Goal: Transaction & Acquisition: Purchase product/service

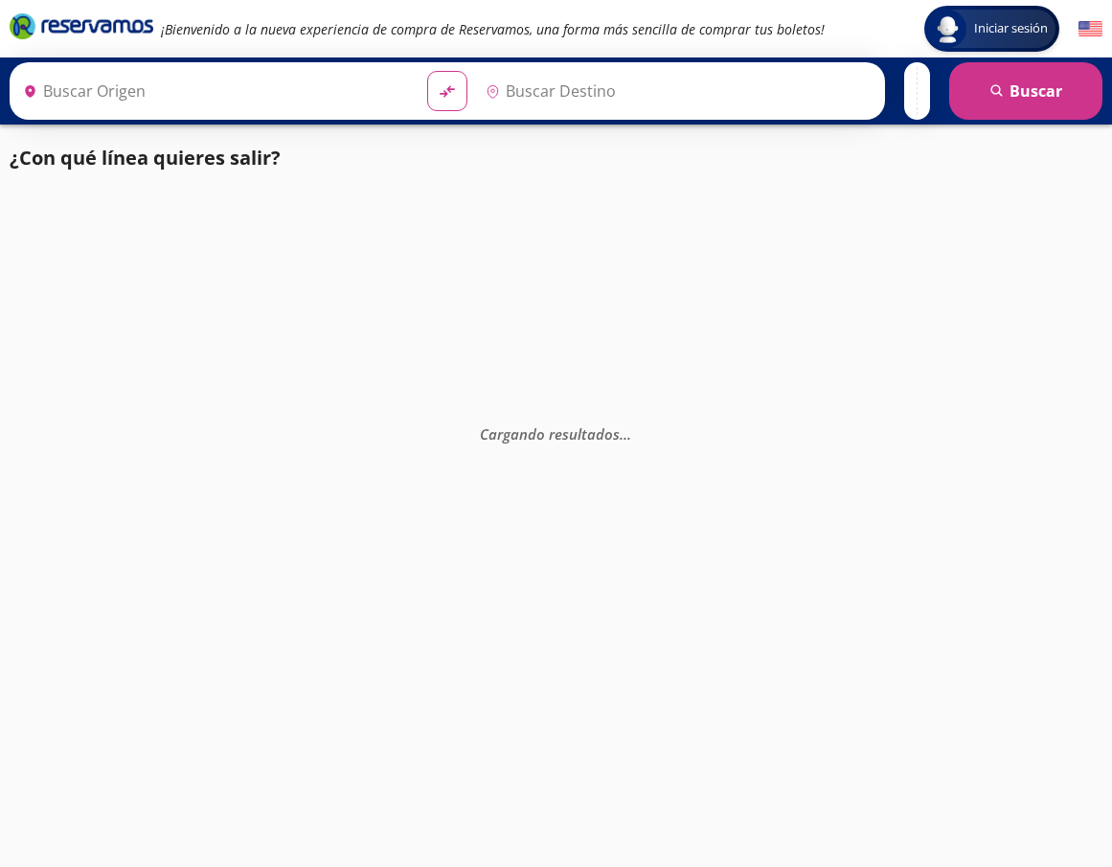
type input "Manzanillo, Colima"
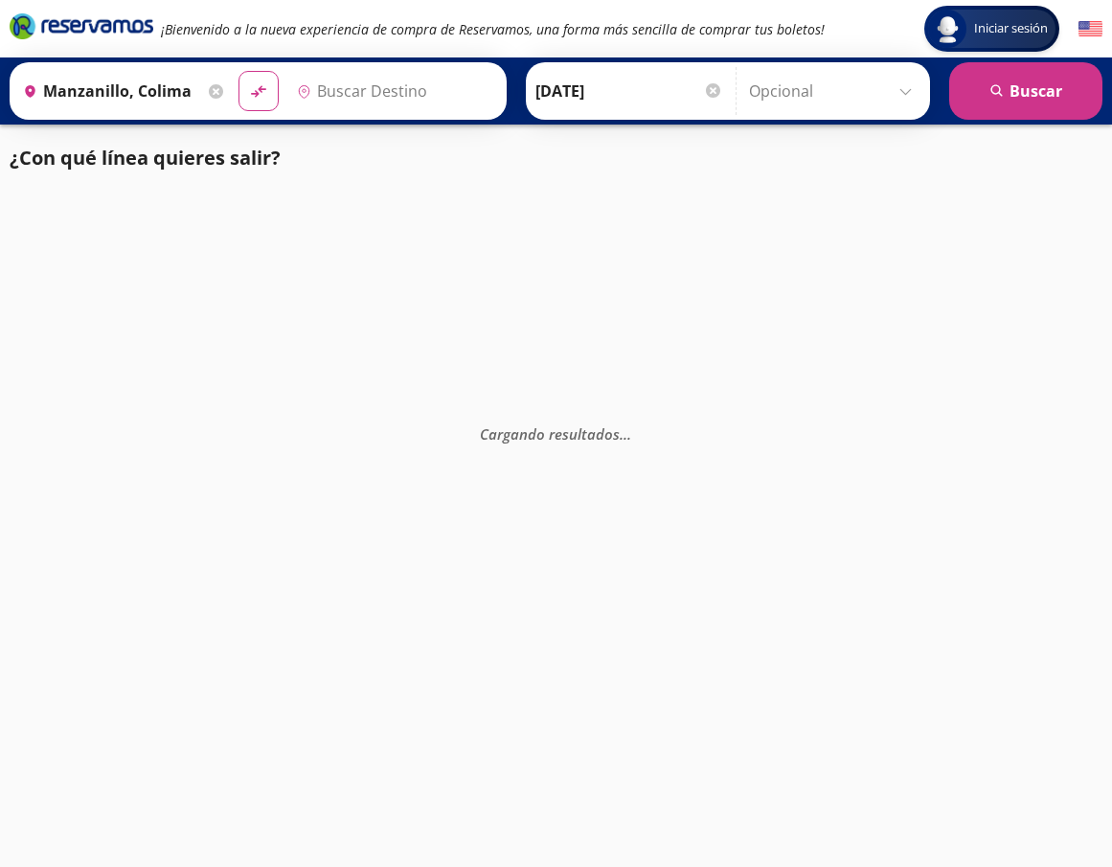
type input "Colima, Colima"
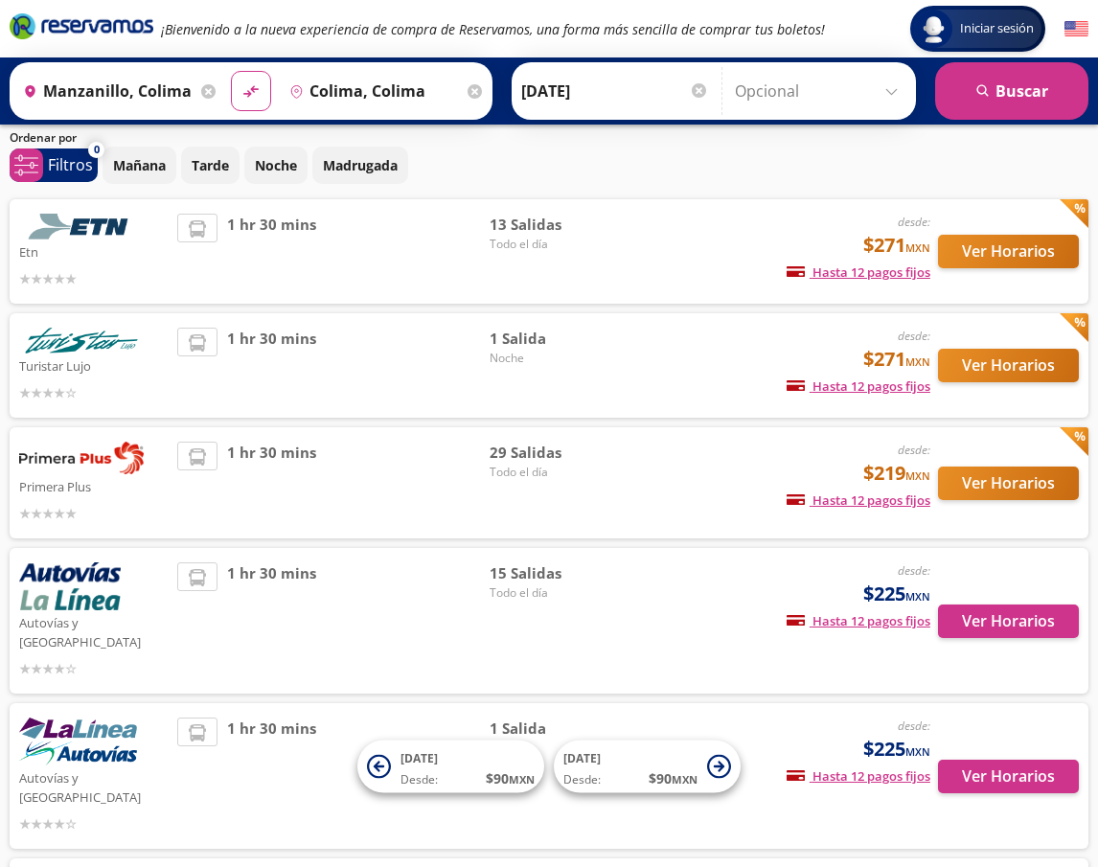
scroll to position [115, 0]
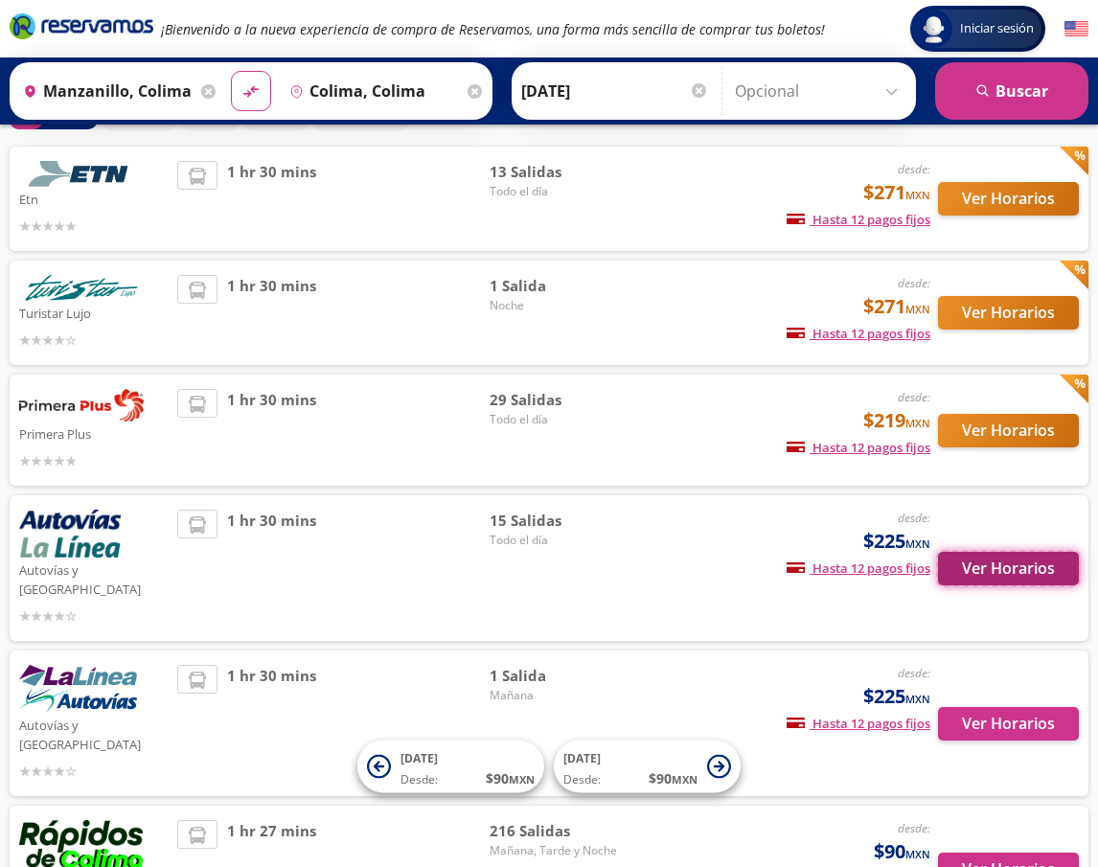
click at [1003, 560] on button "Ver Horarios" at bounding box center [1008, 569] width 141 height 34
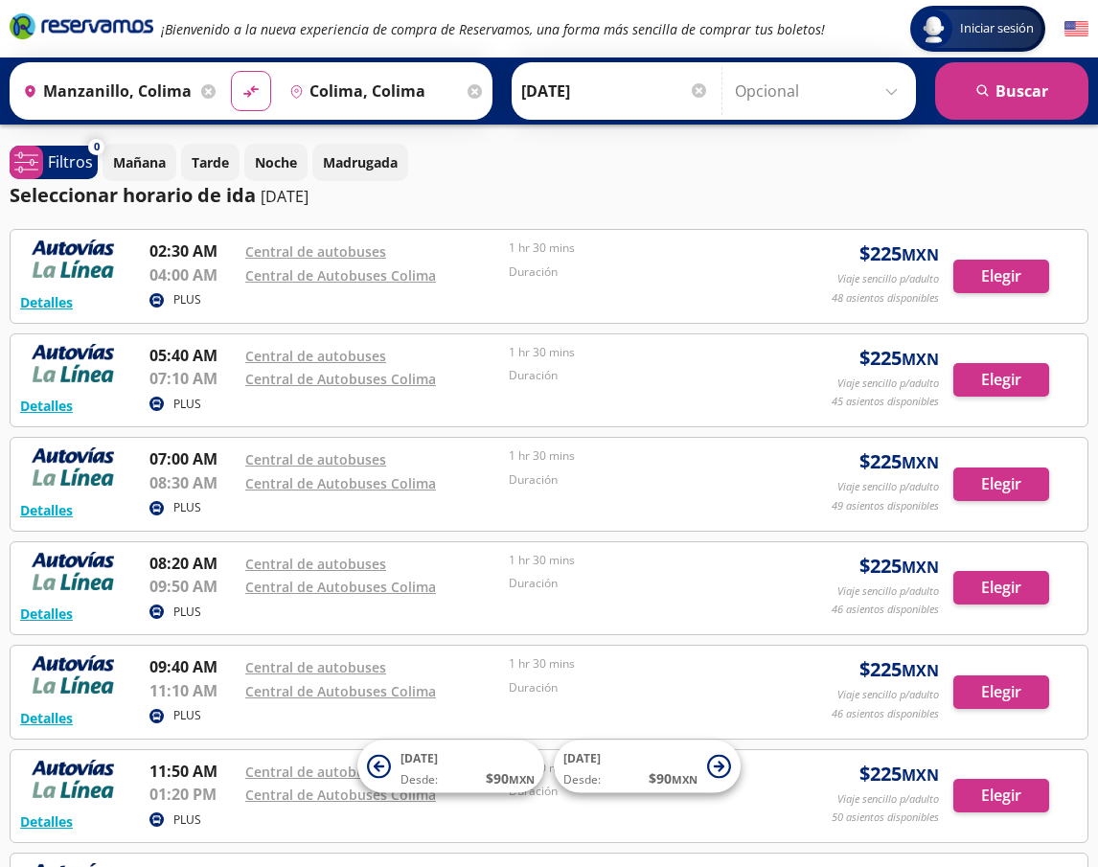
scroll to position [115, 0]
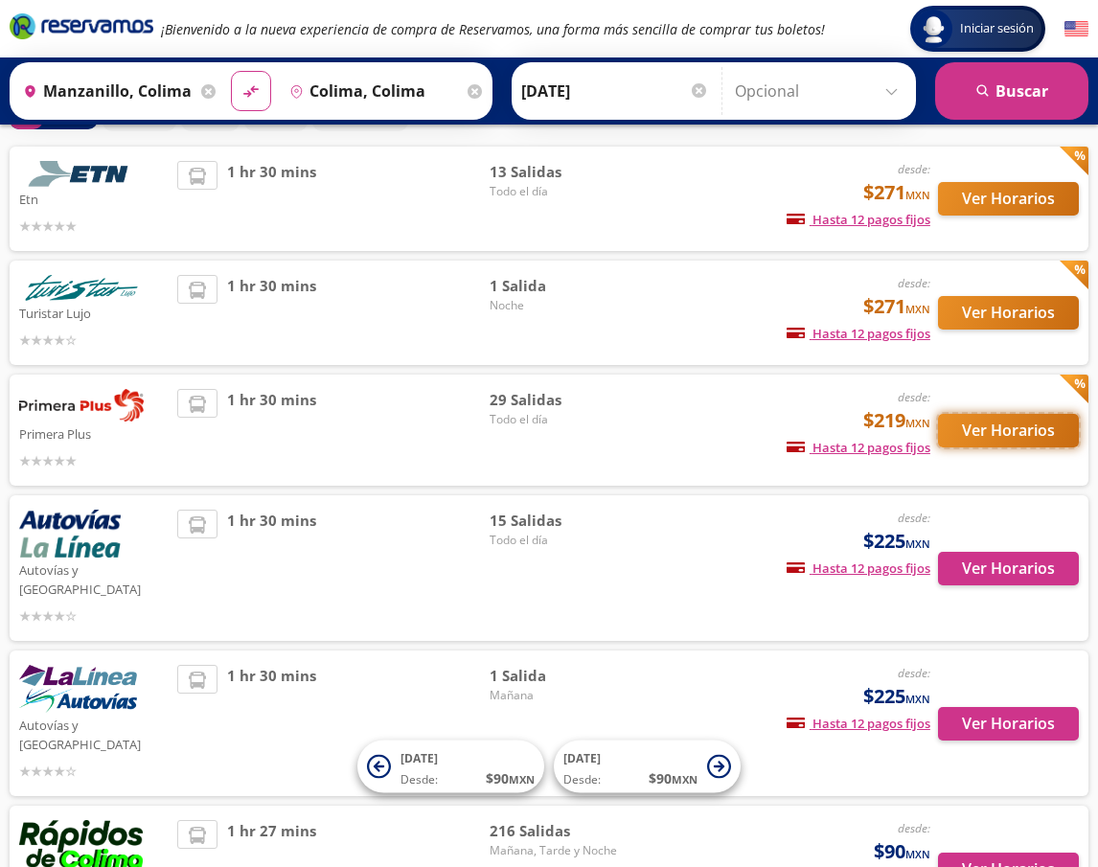
click at [999, 434] on button "Ver Horarios" at bounding box center [1008, 431] width 141 height 34
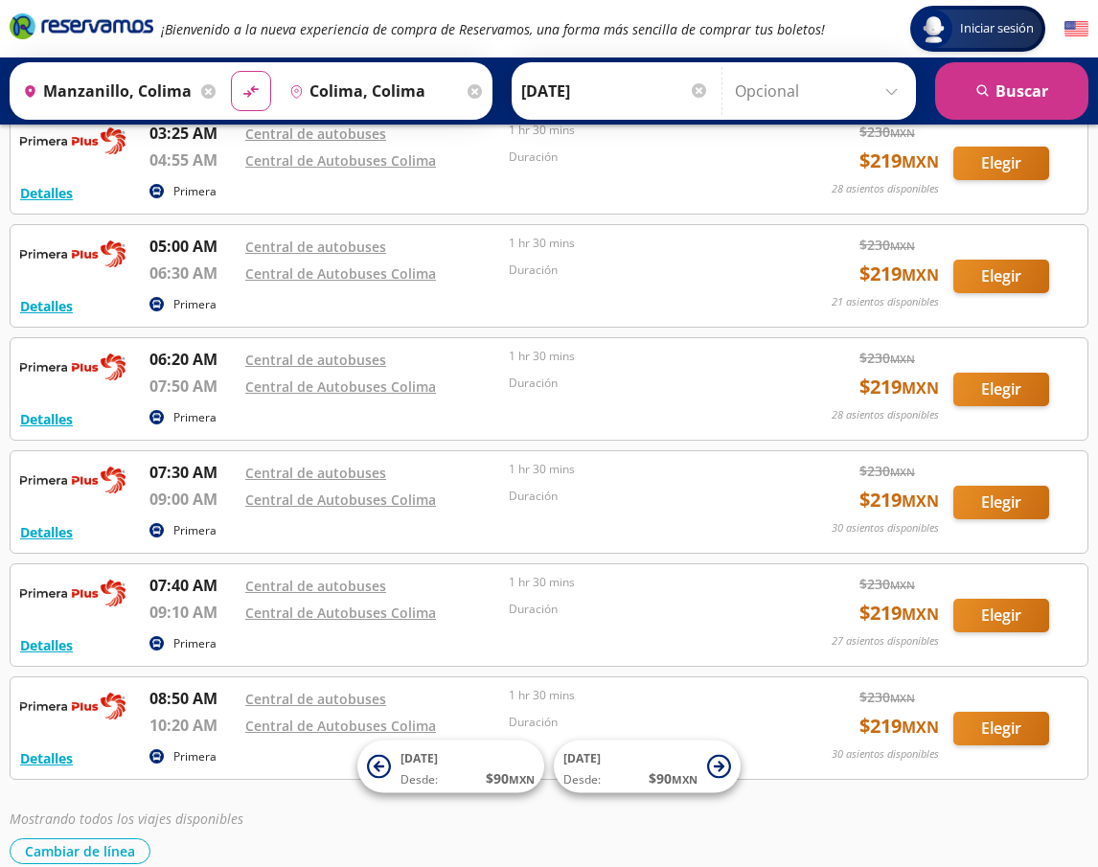
scroll to position [575, 0]
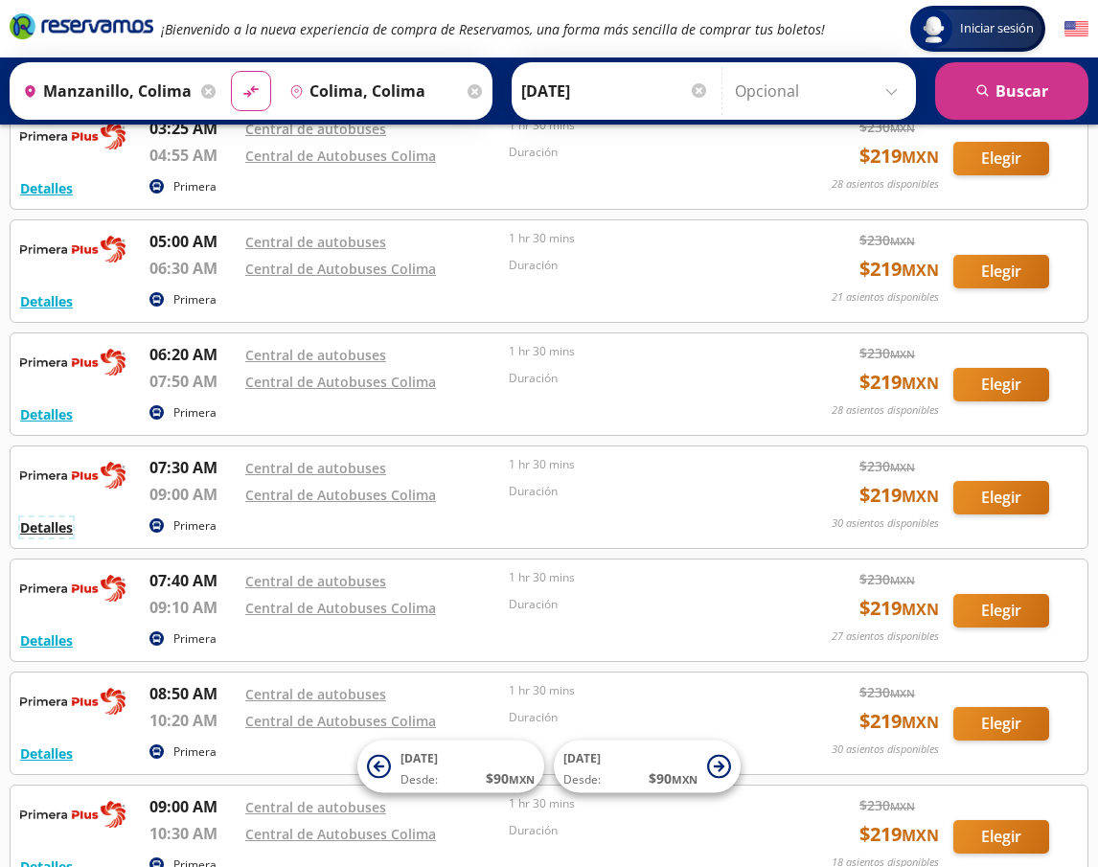
click at [41, 529] on button "Detalles" at bounding box center [46, 527] width 53 height 20
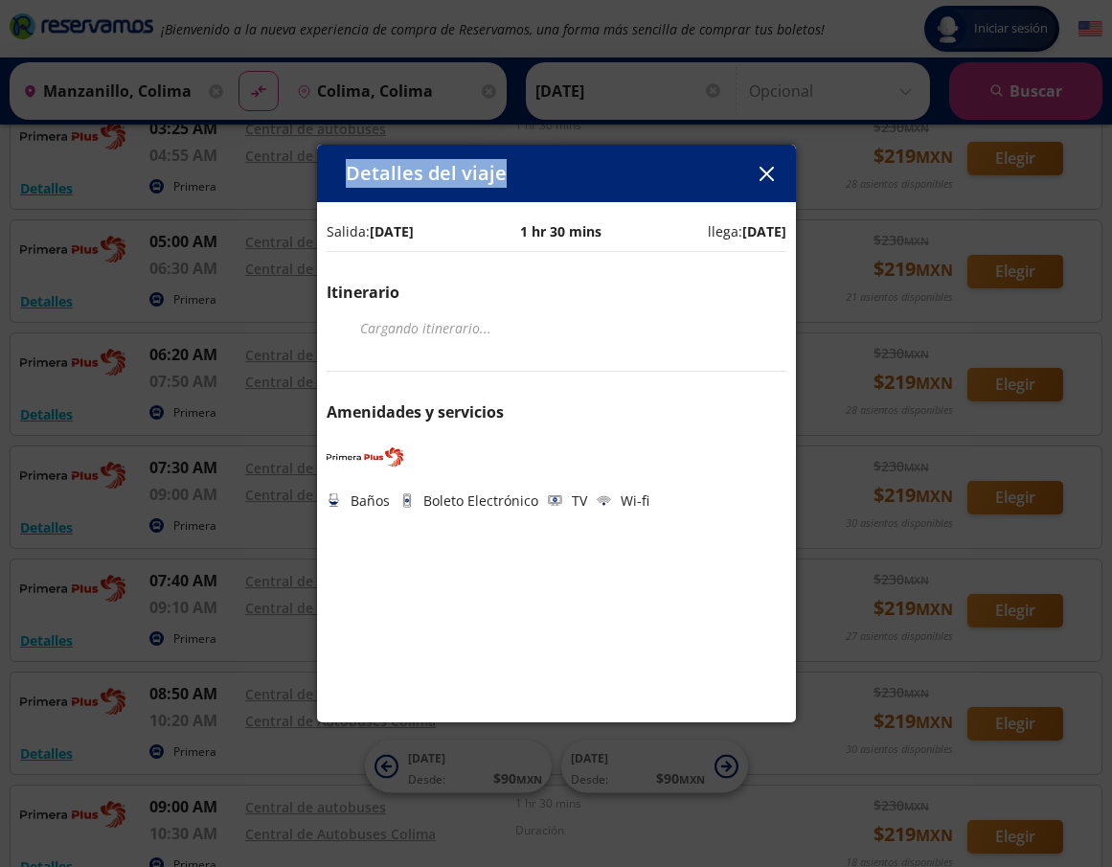
drag, startPoint x: 690, startPoint y: 185, endPoint x: 697, endPoint y: 106, distance: 78.9
click at [697, 106] on div "Detalles del viaje Salida: [DATE] 1 hr 30 mins llega: [DATE] Itinerario Cargand…" at bounding box center [556, 433] width 1112 height 867
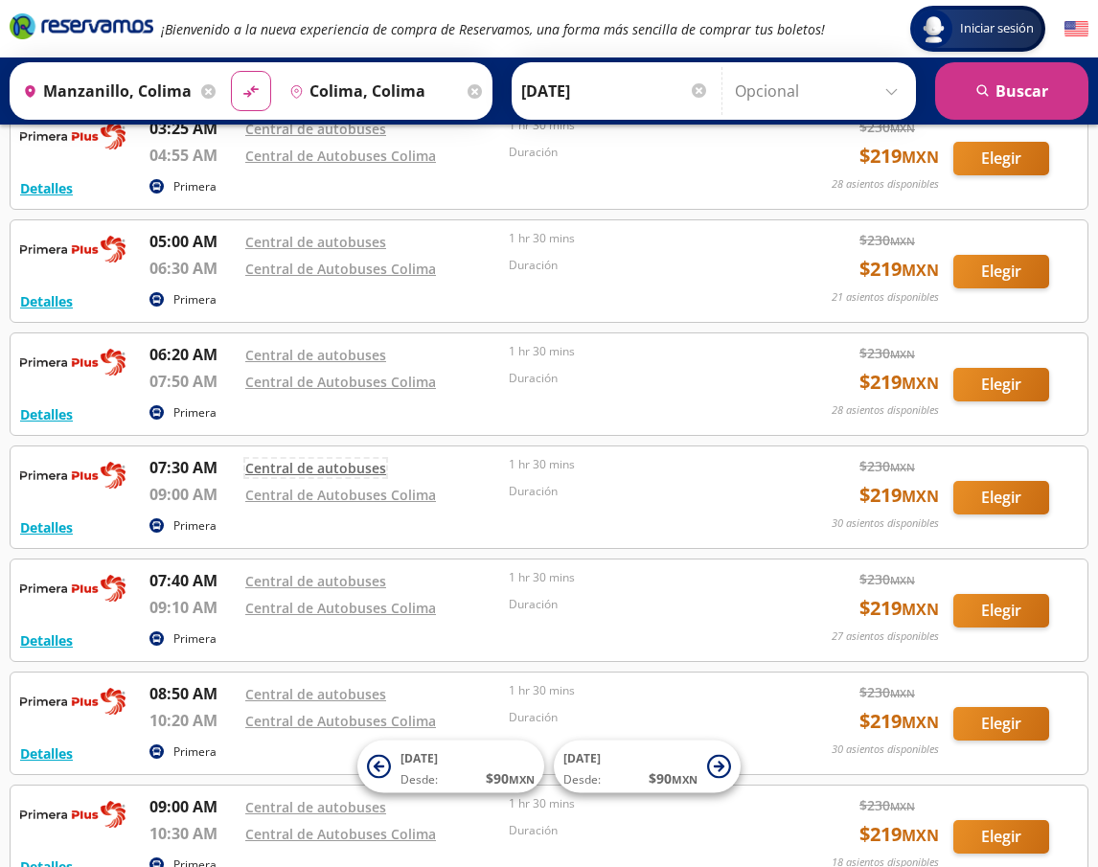
click at [354, 462] on link "Central de autobuses" at bounding box center [315, 468] width 141 height 18
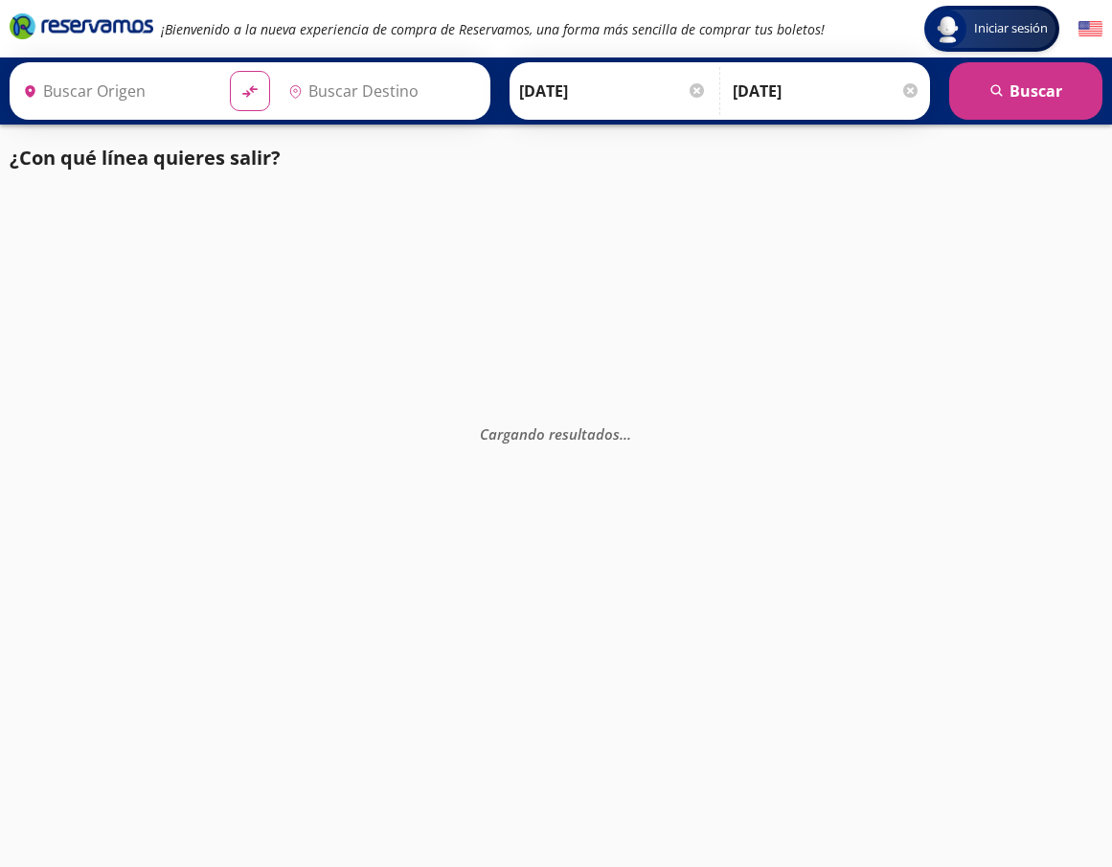
type input "Manzanillo, Colima"
type input "Colima, Colima"
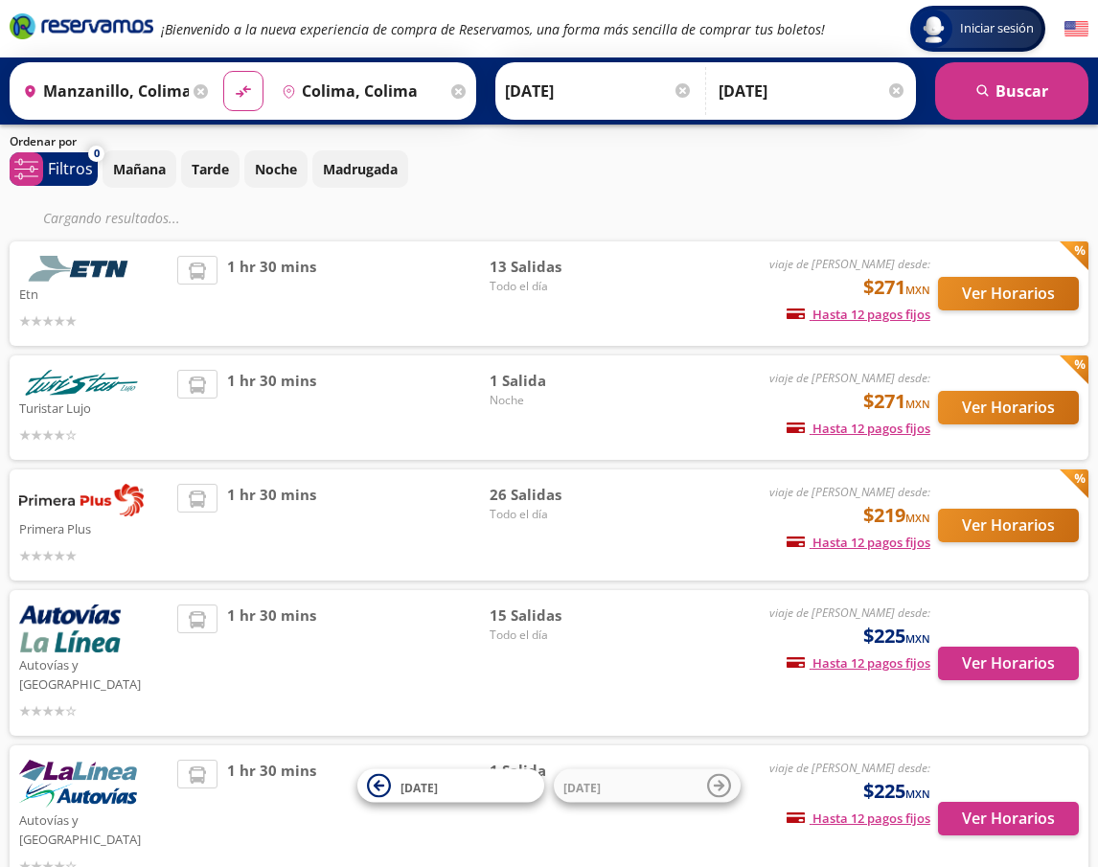
scroll to position [57, 0]
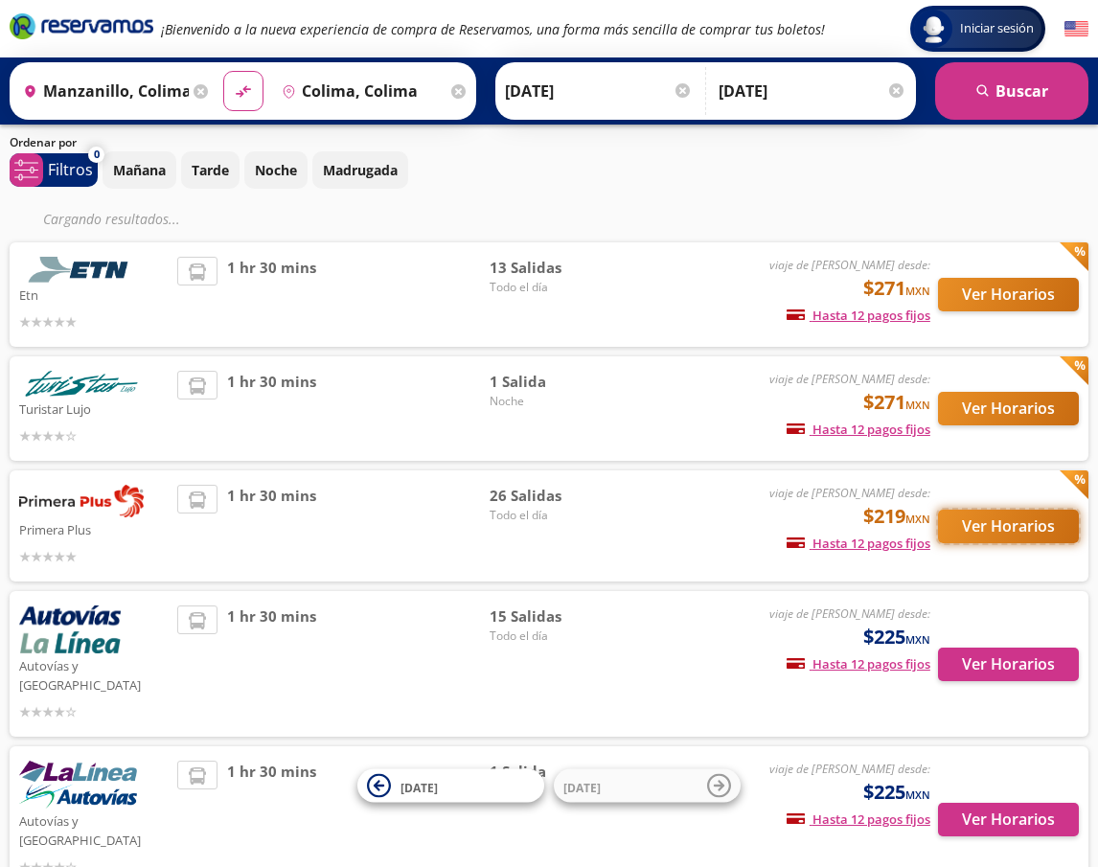
click at [1025, 525] on button "Ver Horarios" at bounding box center [1008, 527] width 141 height 34
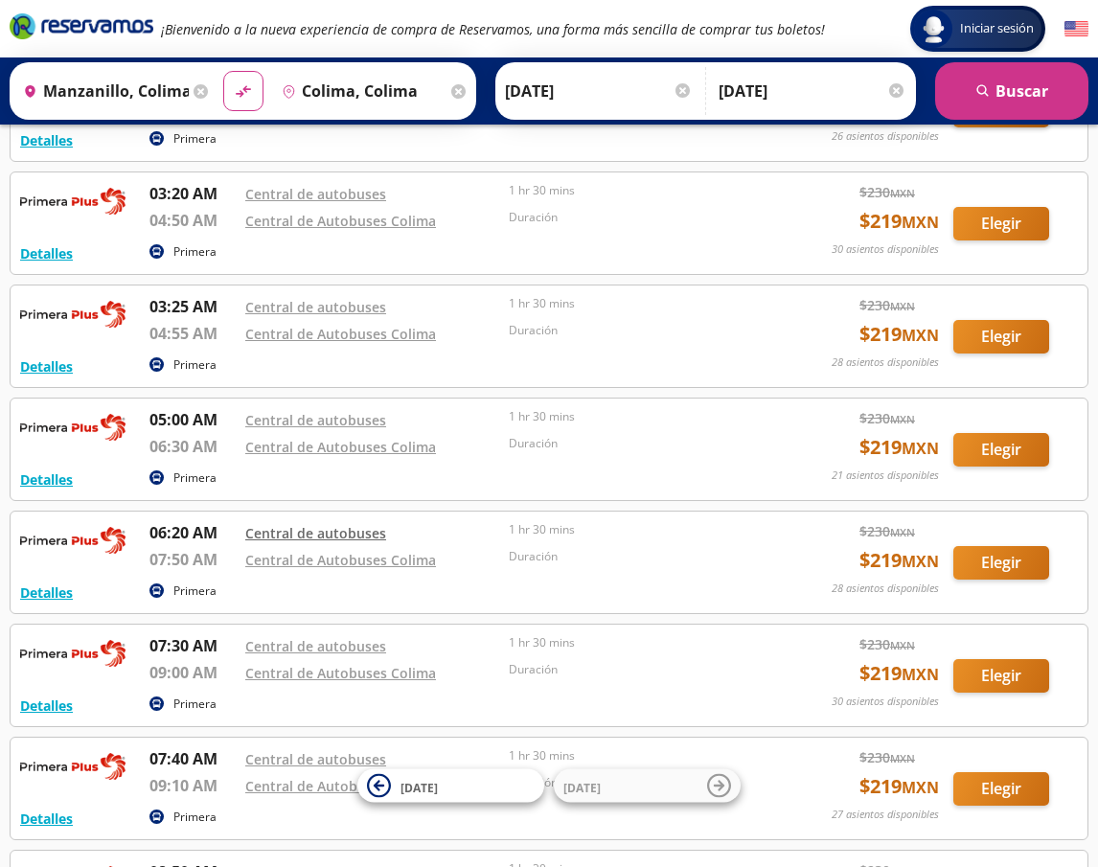
scroll to position [460, 0]
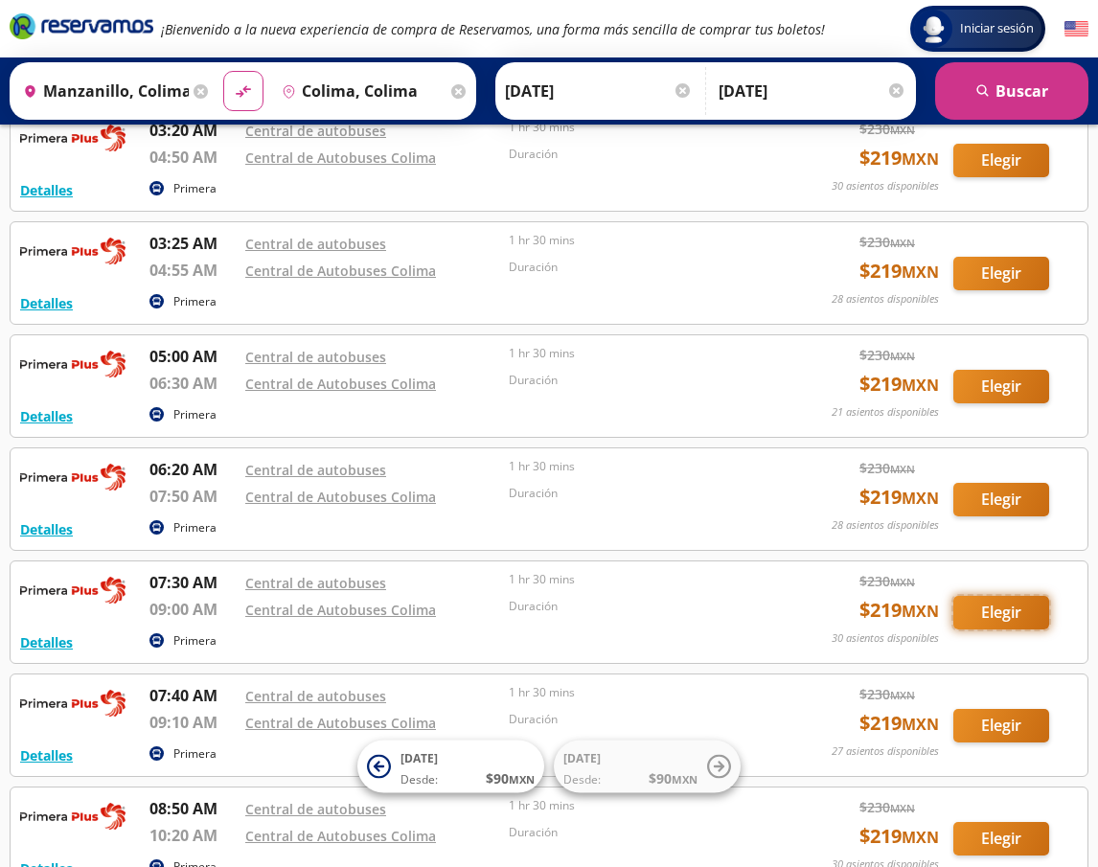
click at [996, 615] on button "Elegir" at bounding box center [1001, 613] width 96 height 34
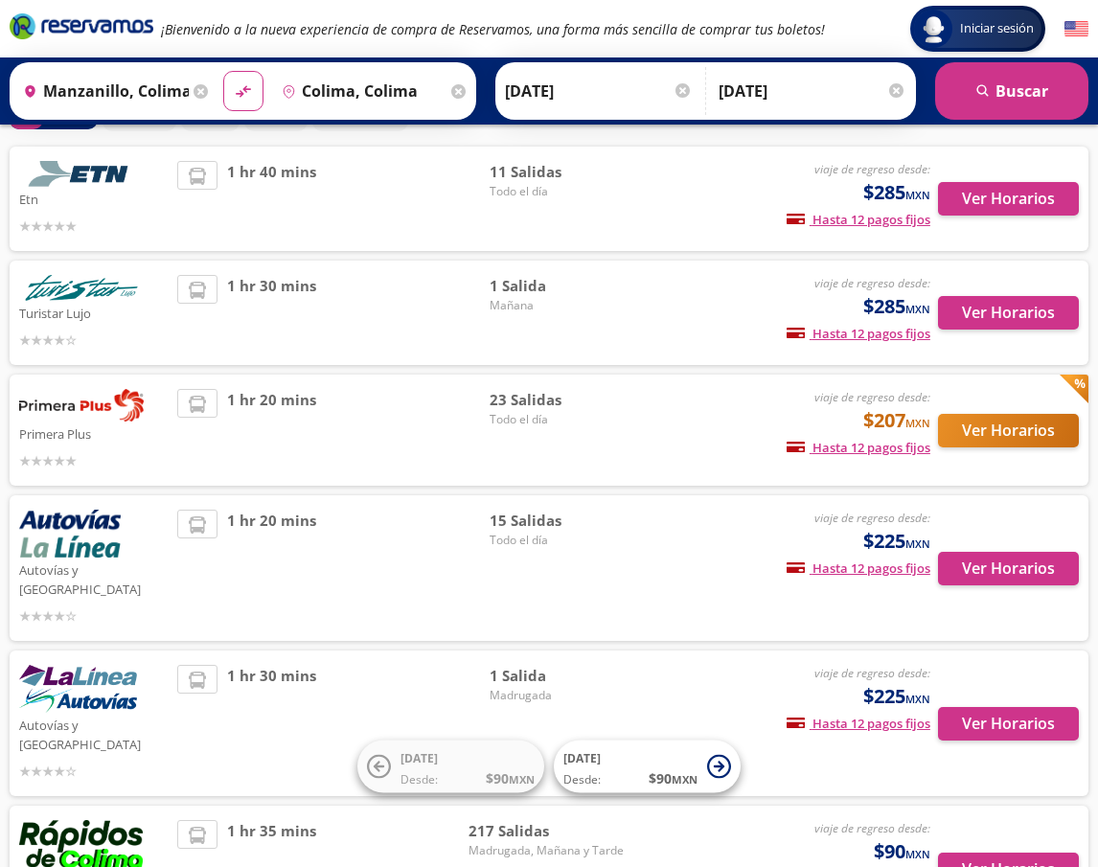
scroll to position [230, 0]
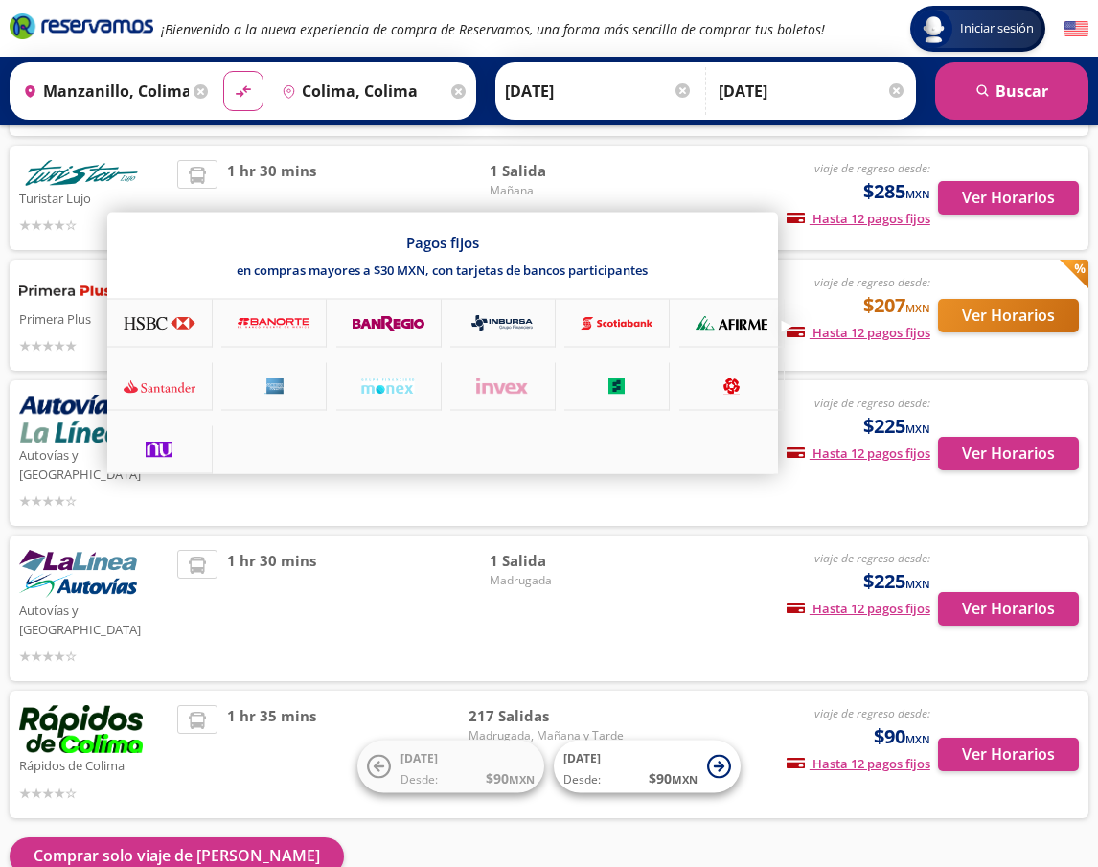
click at [170, 390] on icon at bounding box center [160, 386] width 72 height 16
click at [172, 385] on icon at bounding box center [160, 386] width 72 height 16
click at [160, 389] on icon at bounding box center [160, 386] width 72 height 16
click at [159, 390] on icon at bounding box center [160, 386] width 72 height 16
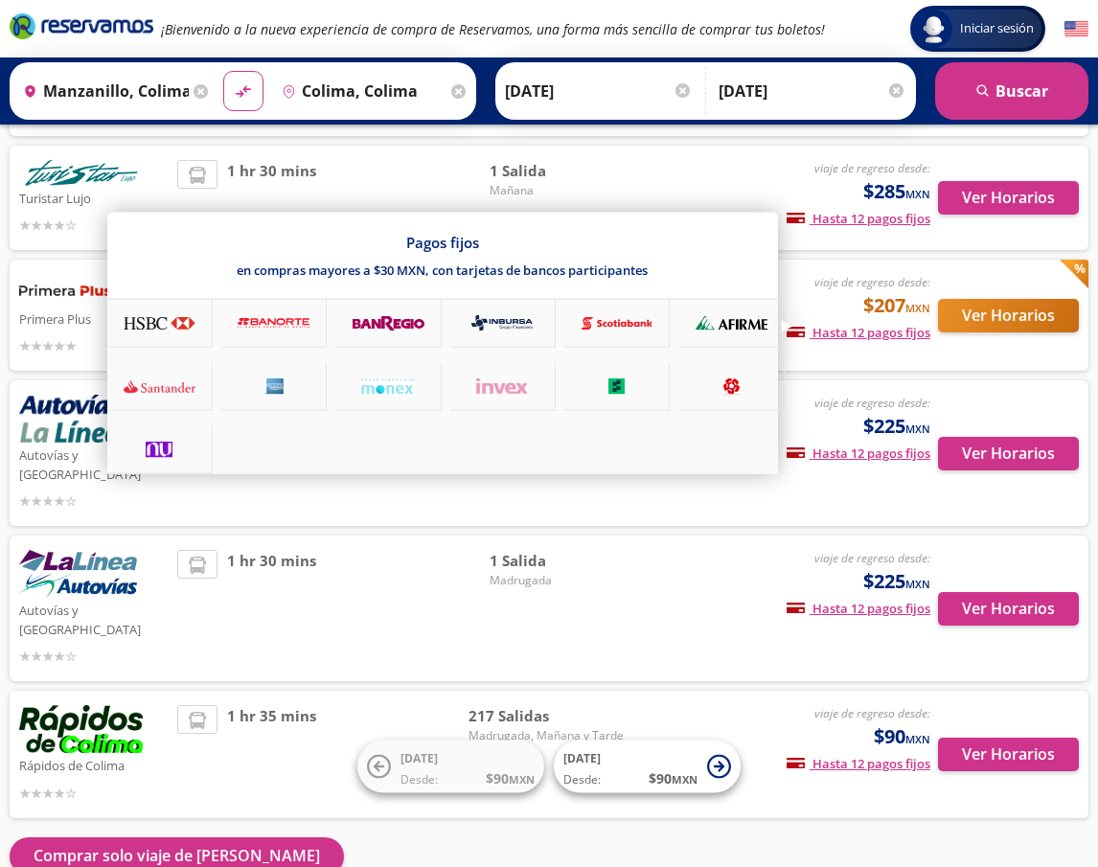
click at [163, 386] on icon at bounding box center [160, 386] width 72 height 16
click at [301, 218] on div "Pagos fijos en compras mayores a $30 MXN, con tarjetas de bancos participantes" at bounding box center [442, 256] width 670 height 86
click at [372, 237] on div "Pagos fijos en compras mayores a $30 MXN, con tarjetas de bancos participantes" at bounding box center [442, 256] width 670 height 86
drag, startPoint x: 352, startPoint y: 281, endPoint x: 306, endPoint y: 315, distance: 57.5
click at [338, 296] on div "Pagos fijos en compras mayores a $30 MXN, con tarjetas de bancos participantes" at bounding box center [442, 256] width 670 height 86
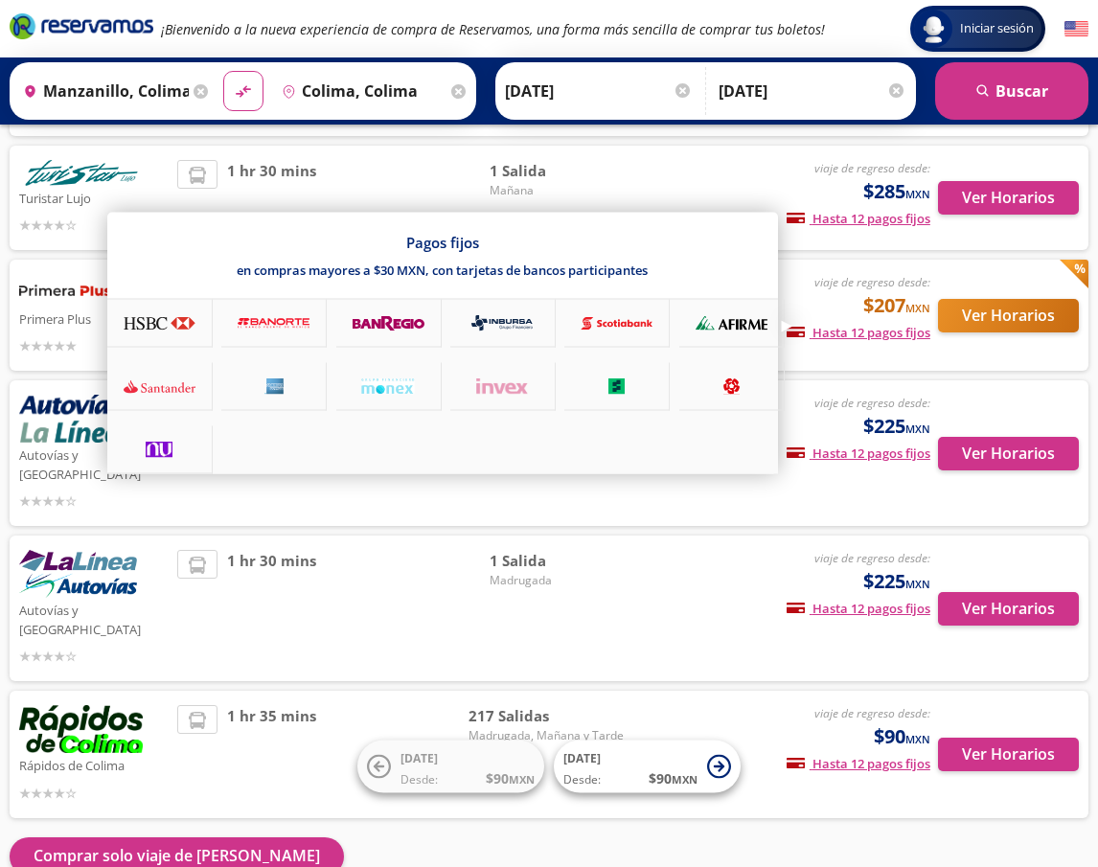
drag, startPoint x: 284, startPoint y: 323, endPoint x: 259, endPoint y: 331, distance: 27.3
click at [283, 324] on icon at bounding box center [274, 323] width 72 height 16
click at [154, 392] on icon at bounding box center [160, 386] width 72 height 16
drag, startPoint x: 156, startPoint y: 383, endPoint x: 170, endPoint y: 374, distance: 15.9
click at [156, 383] on icon at bounding box center [160, 386] width 72 height 16
